Goal: Find specific page/section: Find specific page/section

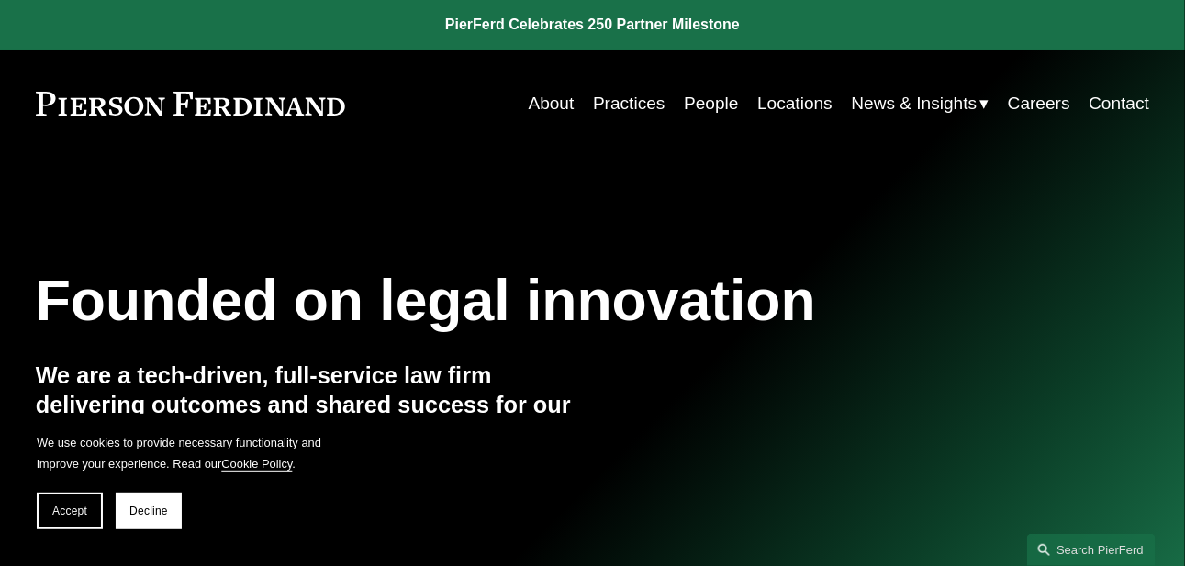
drag, startPoint x: 0, startPoint y: 0, endPoint x: 708, endPoint y: 100, distance: 714.8
click at [708, 100] on link "People" at bounding box center [711, 103] width 54 height 35
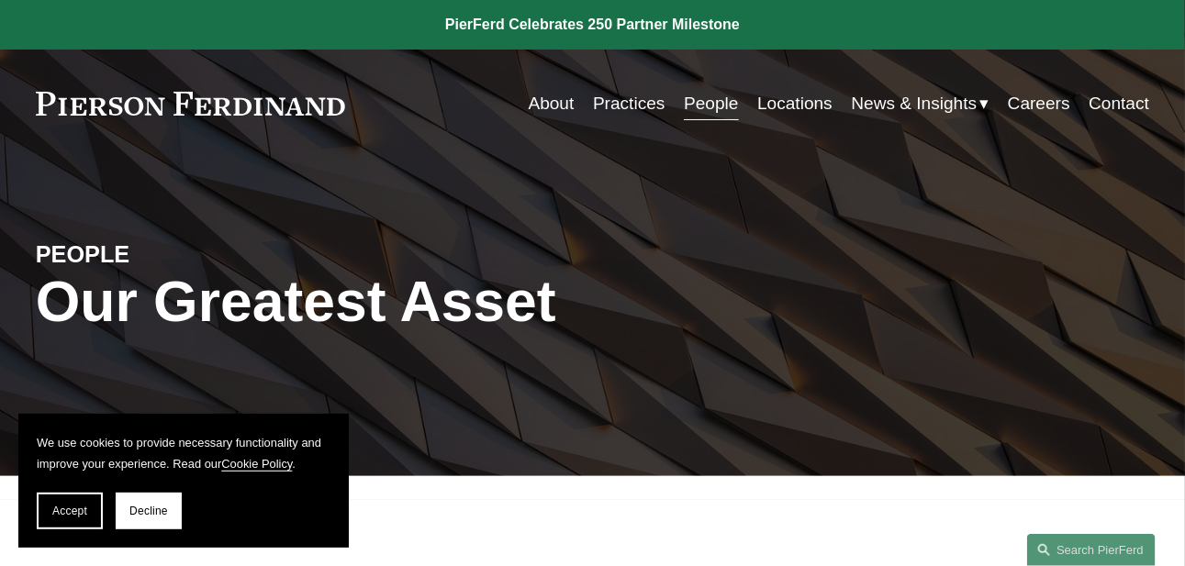
scroll to position [250, 0]
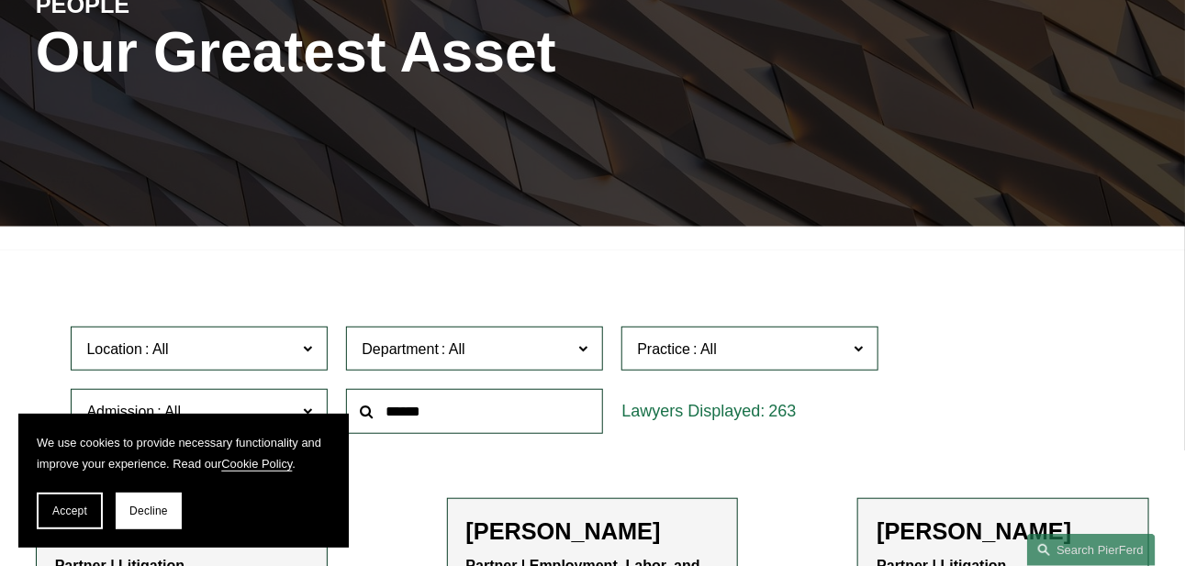
click at [60, 515] on span "Accept" at bounding box center [69, 511] width 35 height 13
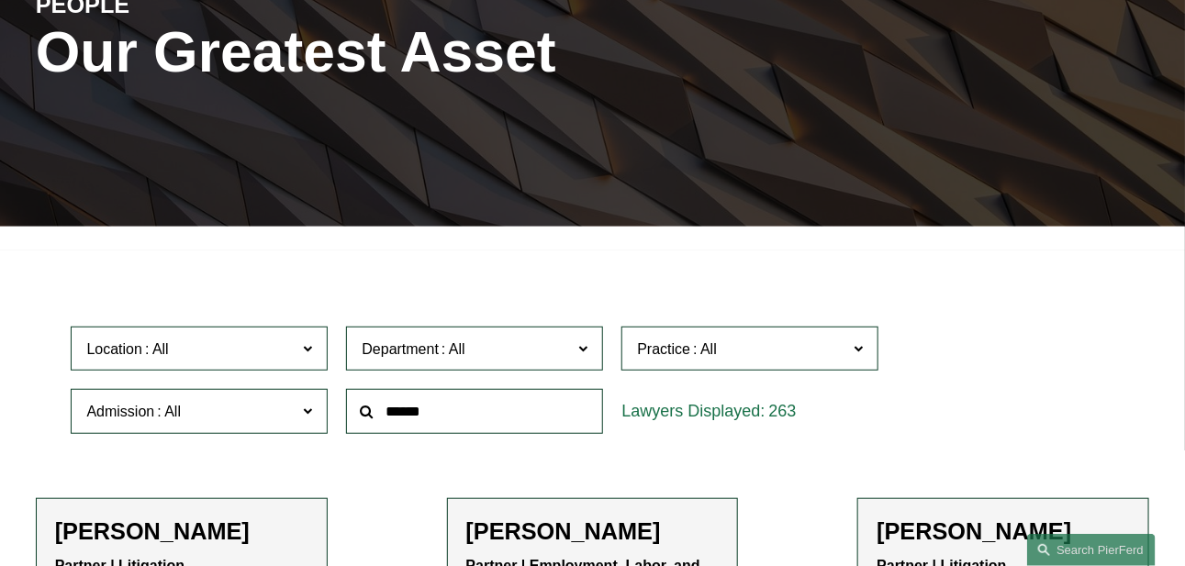
click at [468, 415] on input "text" at bounding box center [474, 411] width 257 height 45
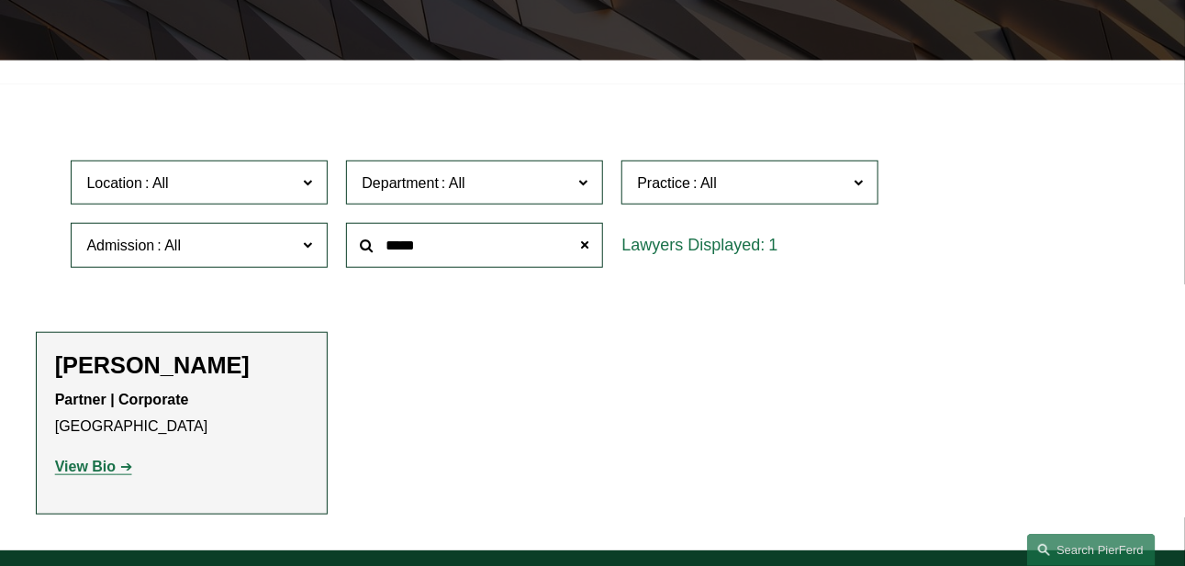
scroll to position [417, 0]
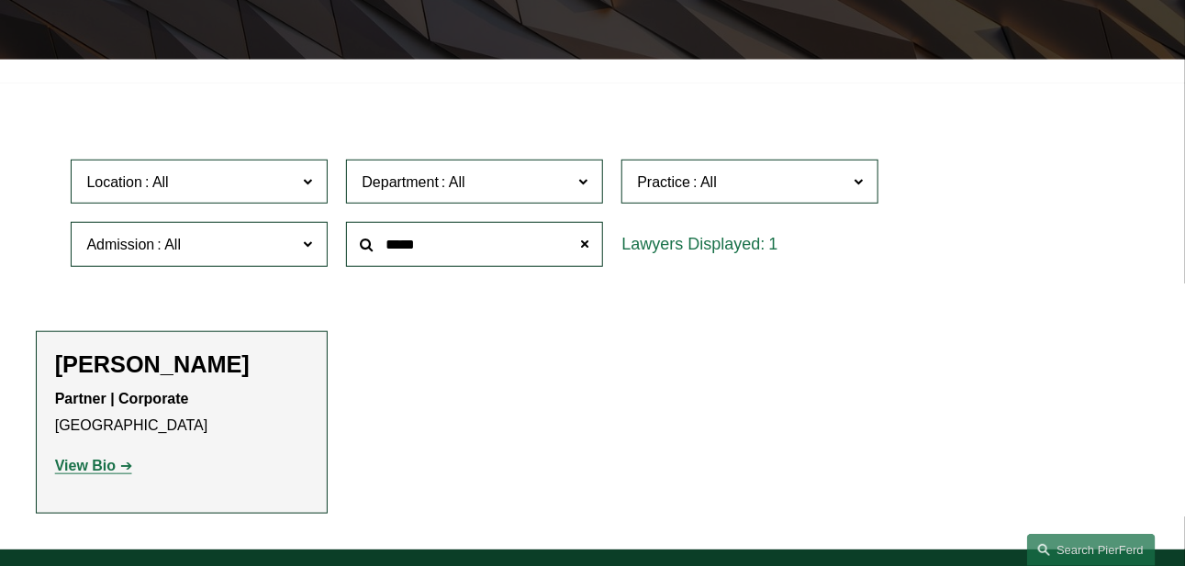
type input "*****"
click at [87, 474] on strong "View Bio" at bounding box center [85, 466] width 61 height 16
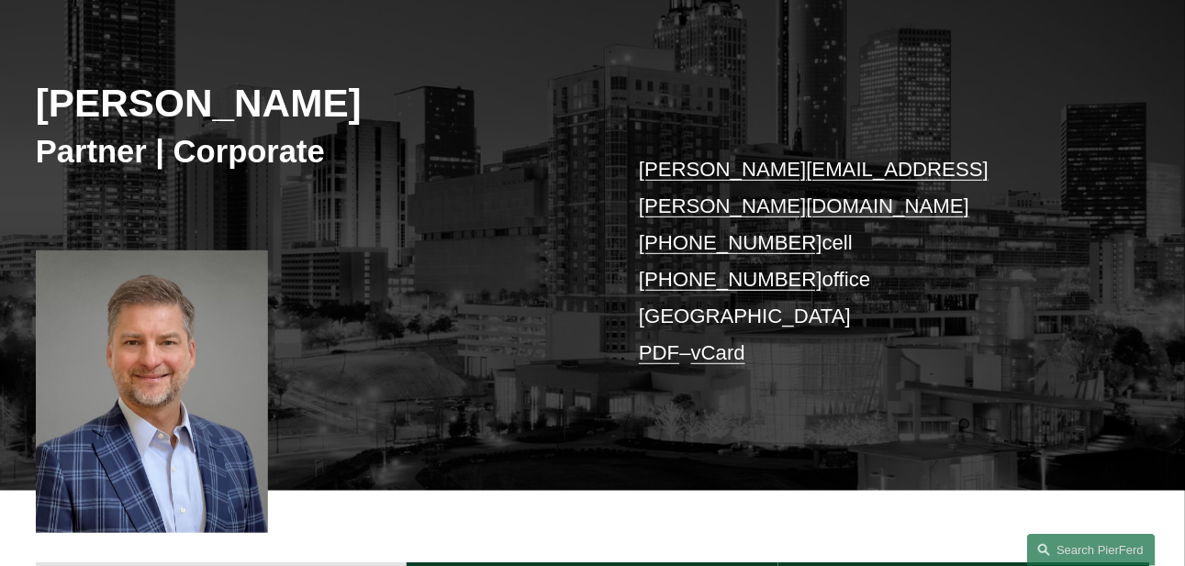
scroll to position [250, 0]
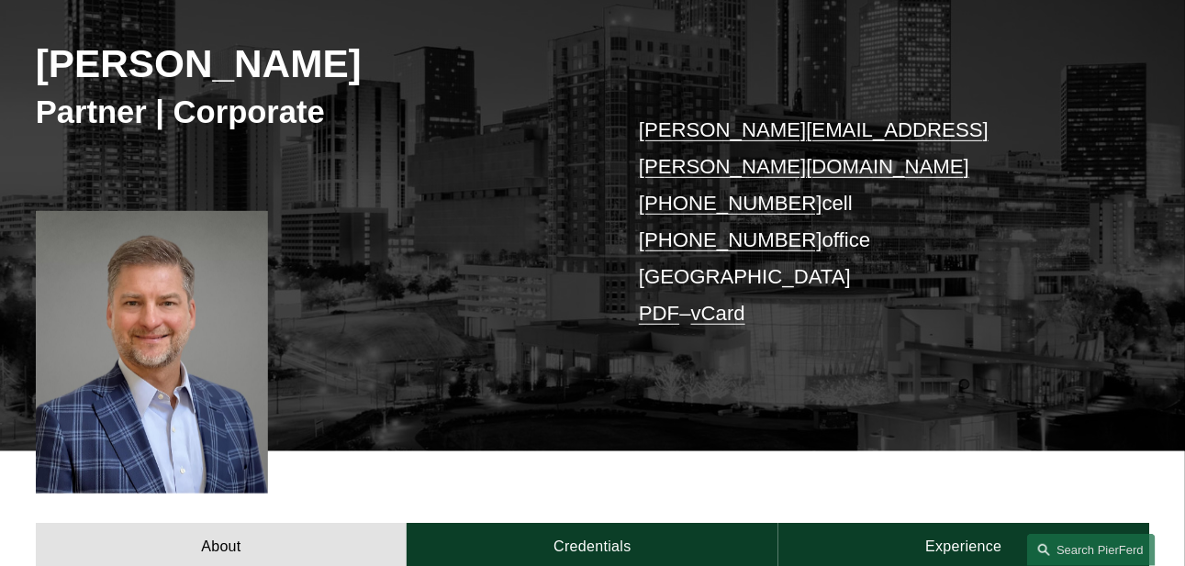
drag, startPoint x: 353, startPoint y: 62, endPoint x: 33, endPoint y: 62, distance: 319.5
click at [31, 62] on div "[PERSON_NAME] Partner | Corporate [PERSON_NAME][EMAIL_ADDRESS][PERSON_NAME][DOM…" at bounding box center [592, 198] width 1185 height 508
copy h2 "[PERSON_NAME]"
